Goal: Register for event/course

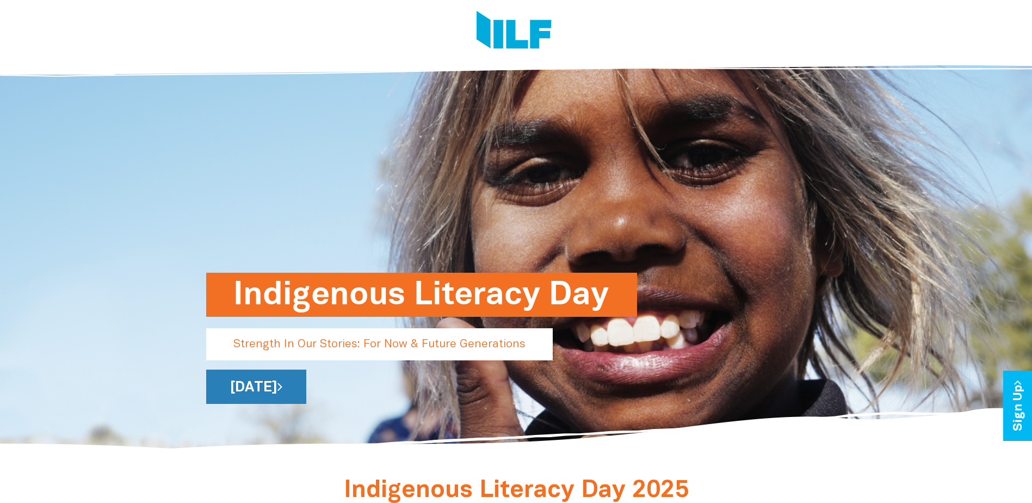
click at [306, 380] on link "[DATE]" at bounding box center [256, 386] width 100 height 34
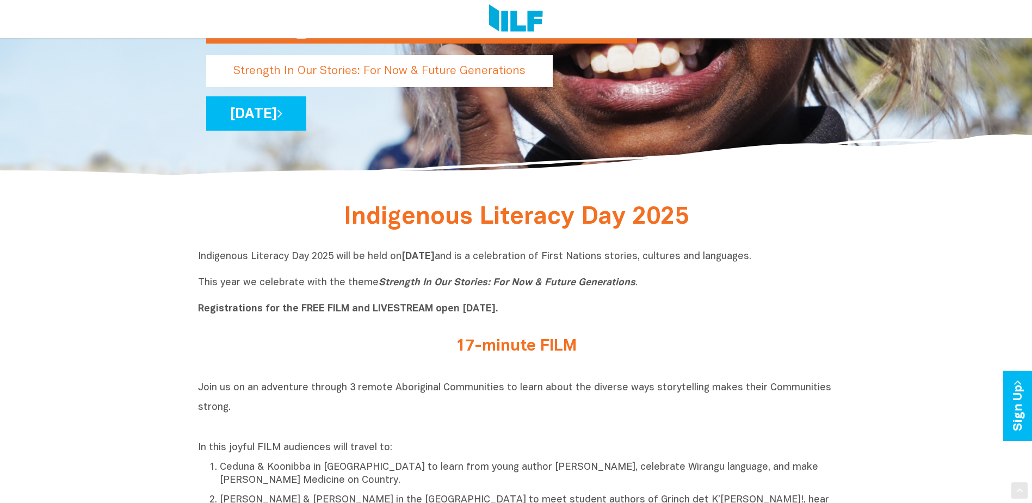
scroll to position [381, 0]
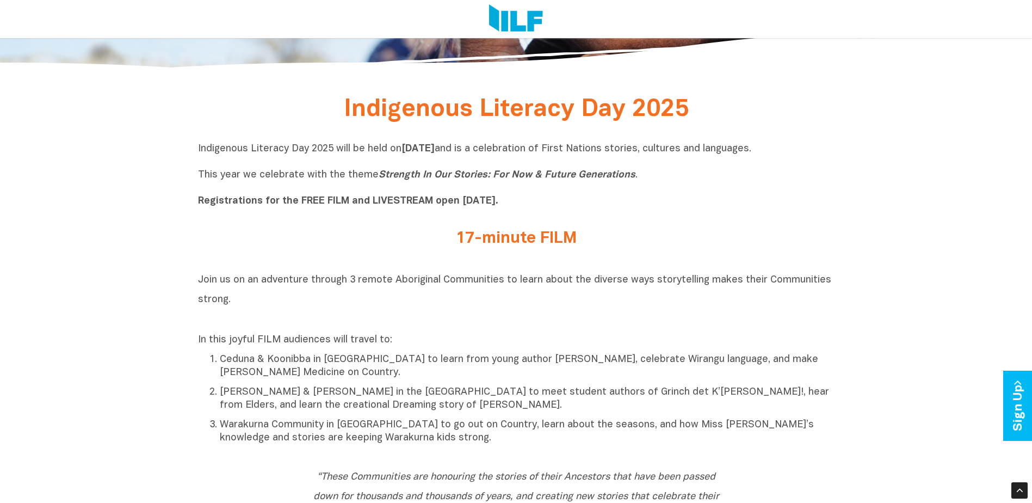
drag, startPoint x: 200, startPoint y: 198, endPoint x: 510, endPoint y: 199, distance: 310.1
click at [498, 199] on b "Registrations for the FREE FILM and LIVESTREAM open [DATE]." at bounding box center [348, 200] width 300 height 9
drag, startPoint x: 510, startPoint y: 199, endPoint x: 488, endPoint y: 250, distance: 55.8
click at [488, 250] on div "17-minute FILM" at bounding box center [516, 241] width 424 height 23
click at [531, 232] on h2 "17-minute FILM" at bounding box center [516, 239] width 408 height 18
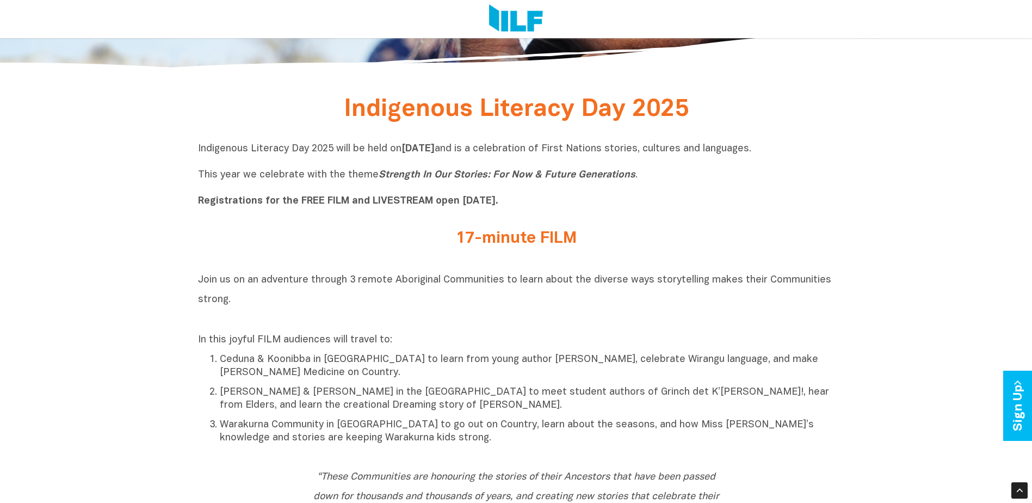
click at [531, 237] on h2 "17-minute FILM" at bounding box center [516, 239] width 408 height 18
click at [474, 239] on h2 "17-minute FILM" at bounding box center [516, 239] width 408 height 18
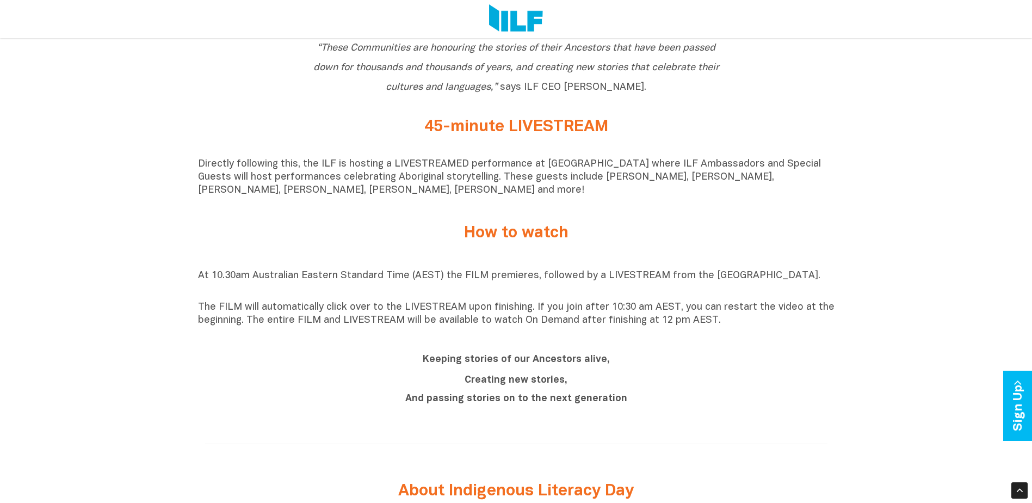
scroll to position [870, 0]
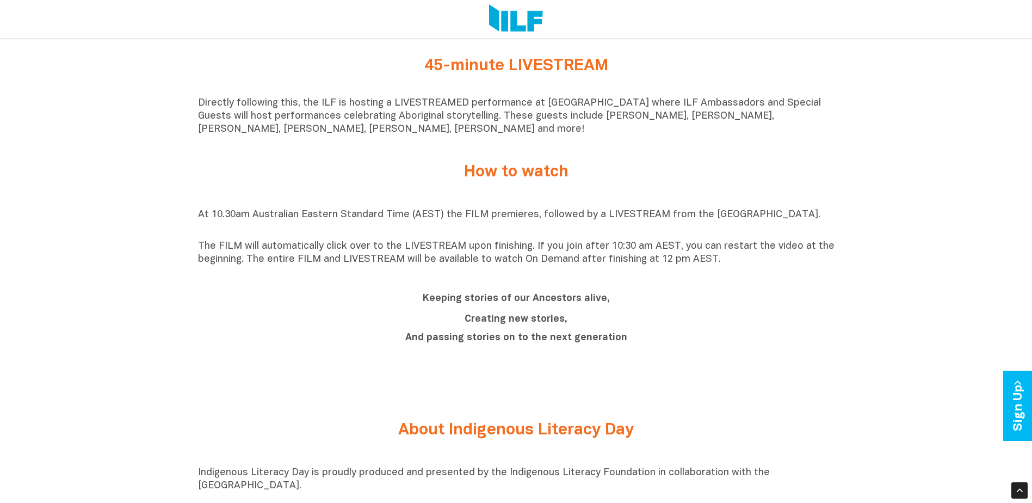
click at [466, 220] on p "At 10.30am Australian Eastern Standard Time (AEST) the FILM premieres, followed…" at bounding box center [516, 221] width 636 height 26
click at [498, 342] on b "And passing stories on to the next generation" at bounding box center [516, 337] width 222 height 9
click at [508, 314] on div "Keeping stories of our Ancestors alive, Creating new stories, And passing stori…" at bounding box center [516, 316] width 408 height 57
click at [572, 286] on div "Keeping stories of our Ancestors alive, Creating new stories, And passing stori…" at bounding box center [516, 319] width 636 height 78
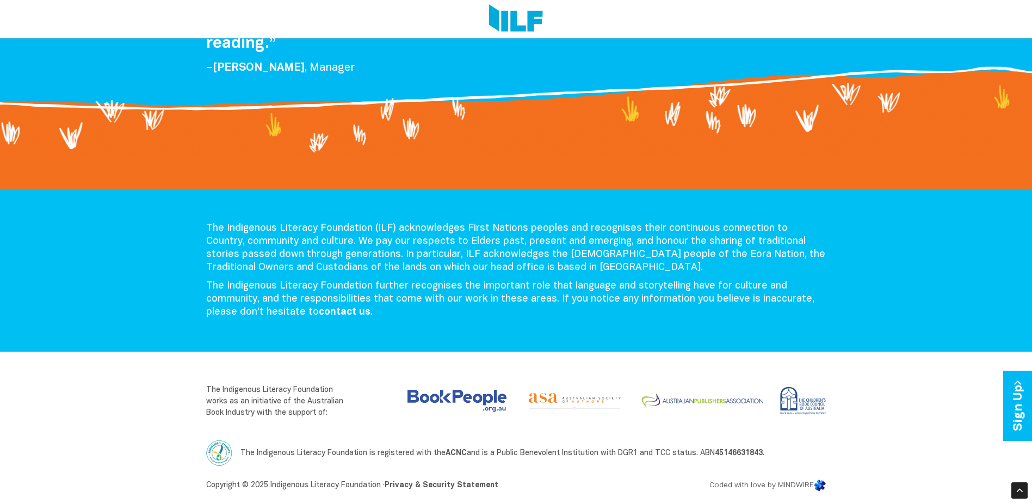
scroll to position [2289, 0]
